Goal: Transaction & Acquisition: Book appointment/travel/reservation

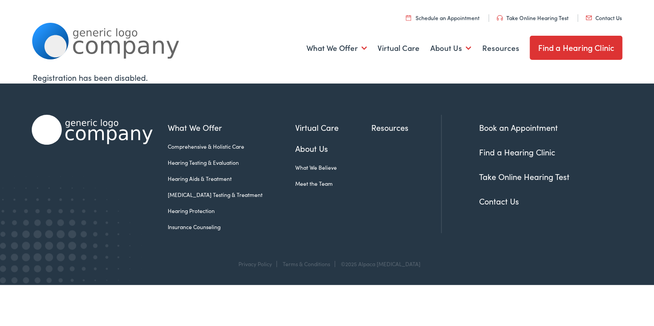
click at [431, 18] on link "Schedule an Appointment" at bounding box center [443, 18] width 74 height 8
